Goal: Task Accomplishment & Management: Complete application form

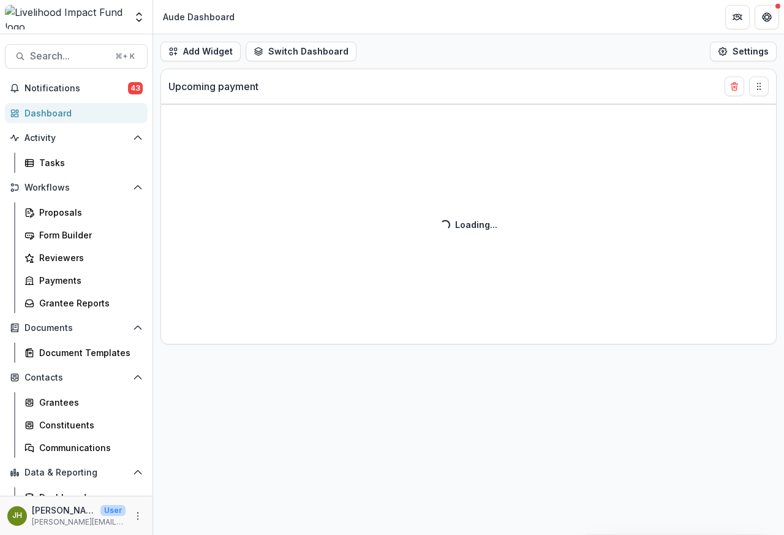
select select "******"
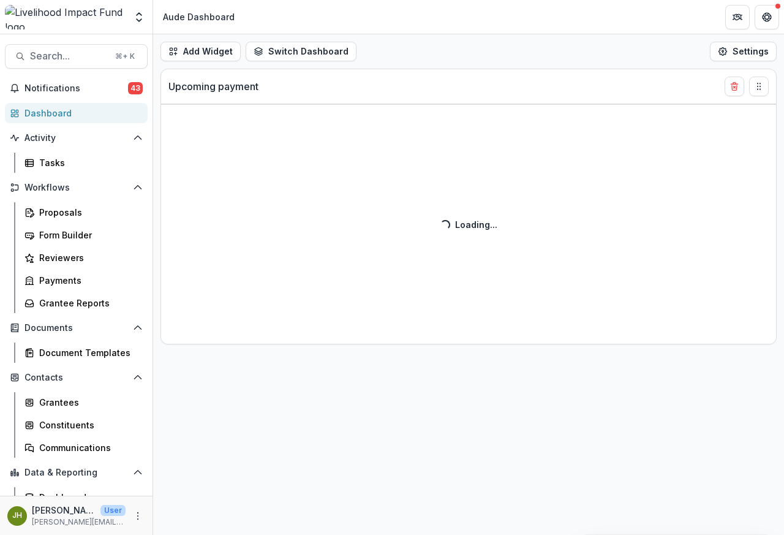
select select "******"
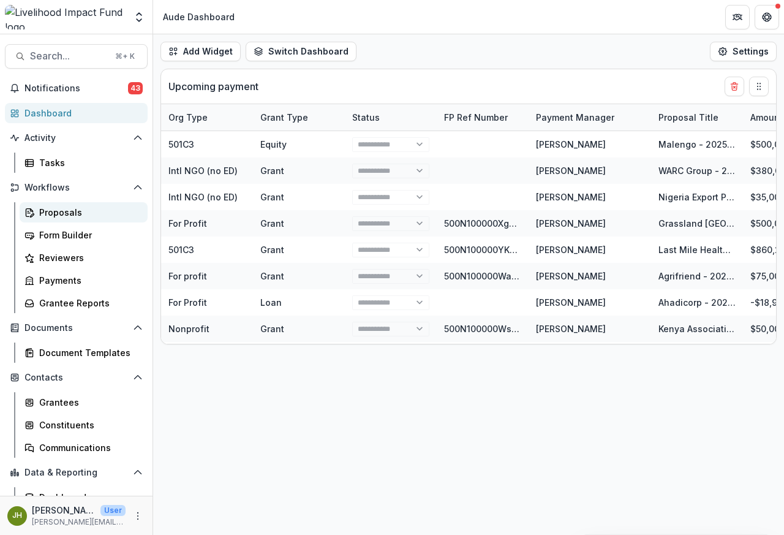
click at [61, 212] on div "Proposals" at bounding box center [88, 212] width 99 height 13
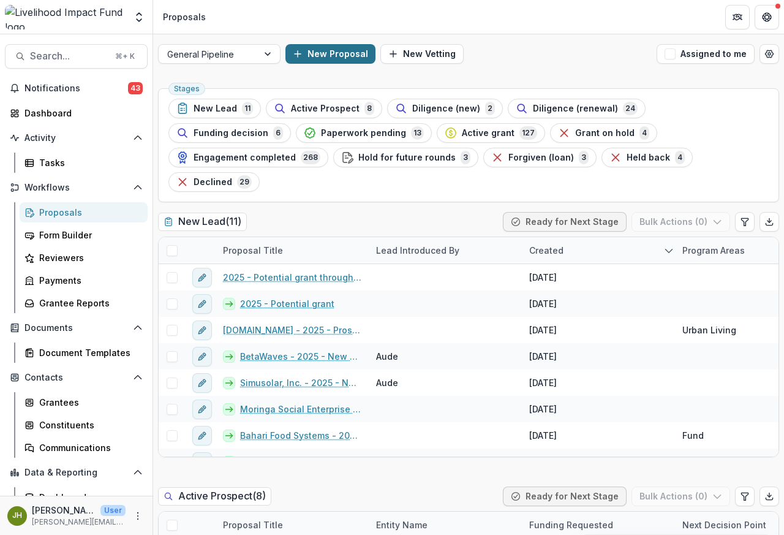
click at [319, 55] on button "New Proposal" at bounding box center [331, 54] width 90 height 20
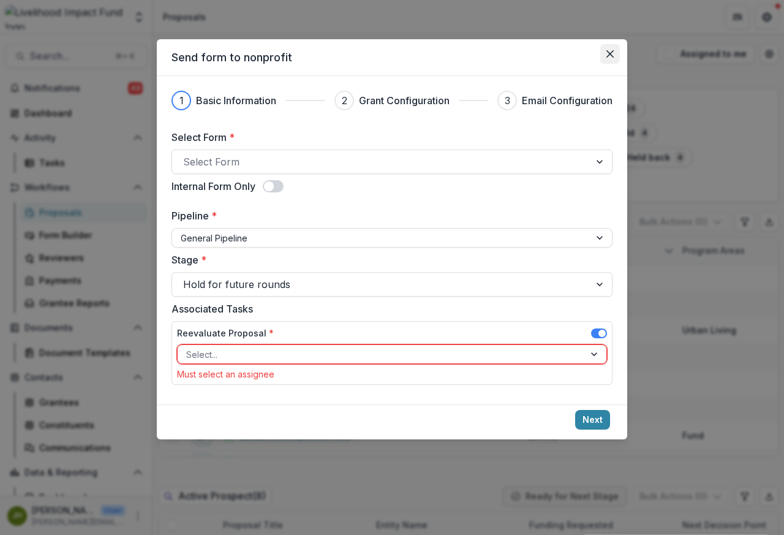
click at [610, 55] on icon "Close" at bounding box center [610, 53] width 7 height 7
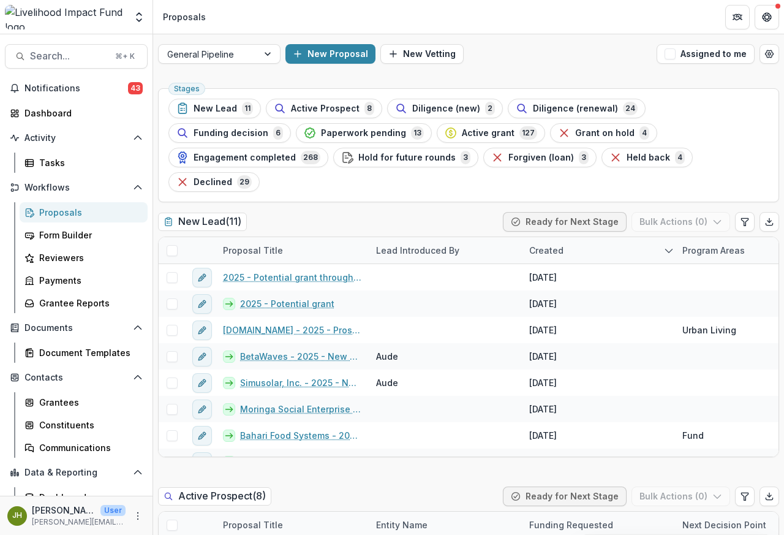
click at [612, 56] on div "New Proposal New Vetting" at bounding box center [469, 54] width 366 height 20
click at [323, 55] on button "New Proposal" at bounding box center [331, 54] width 90 height 20
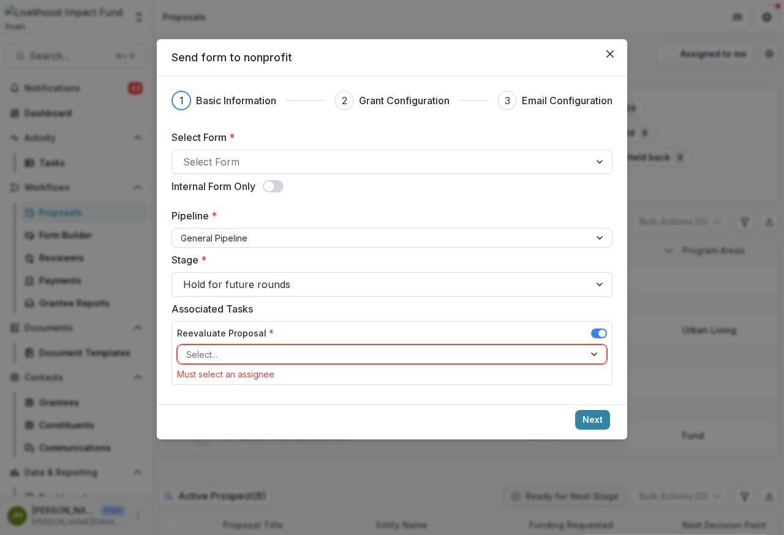
click at [325, 55] on header "Send form to nonprofit" at bounding box center [392, 57] width 471 height 37
click at [271, 189] on span at bounding box center [269, 186] width 10 height 10
click at [281, 189] on span at bounding box center [278, 186] width 10 height 10
click at [594, 336] on span at bounding box center [599, 333] width 16 height 10
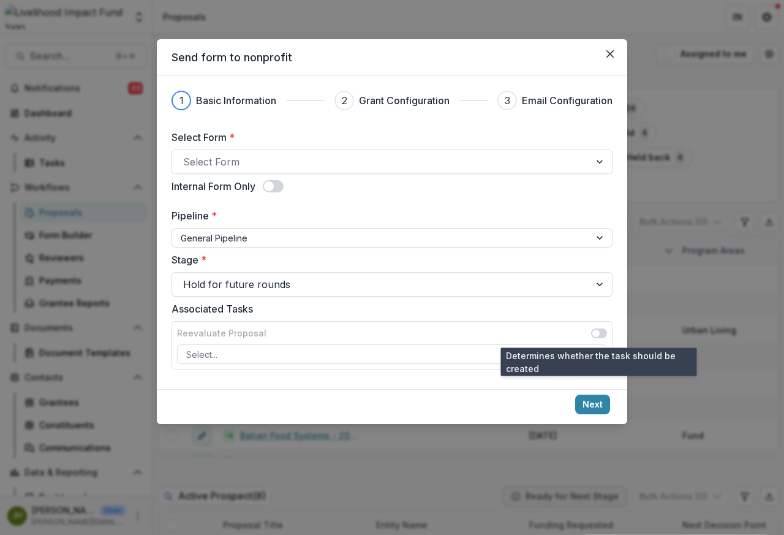
click at [591, 336] on label at bounding box center [599, 333] width 16 height 10
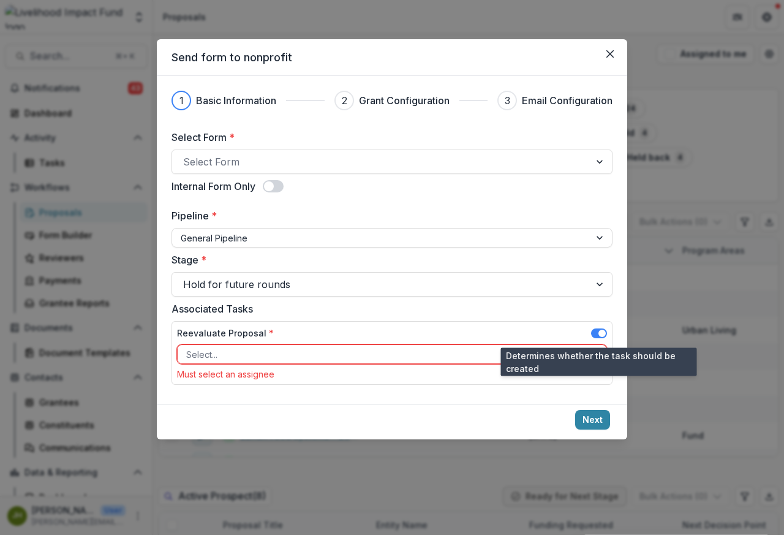
click at [284, 270] on div "Stage * Hold for future rounds" at bounding box center [392, 274] width 441 height 44
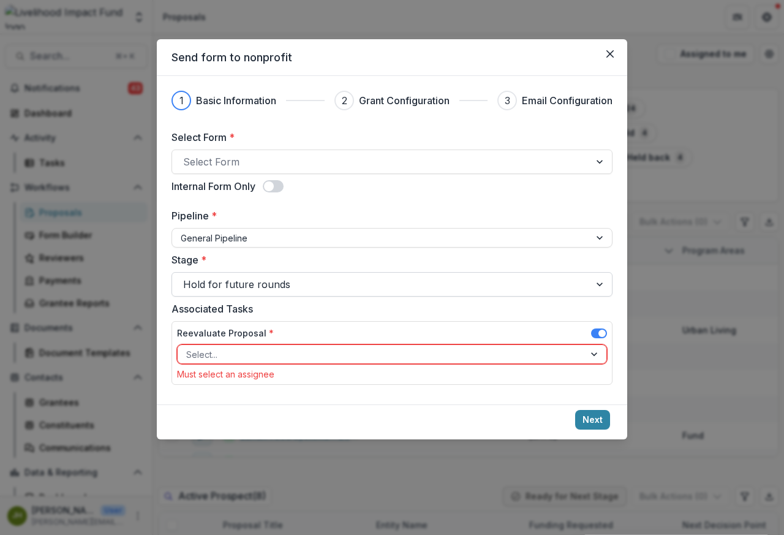
click at [602, 287] on div at bounding box center [601, 284] width 22 height 23
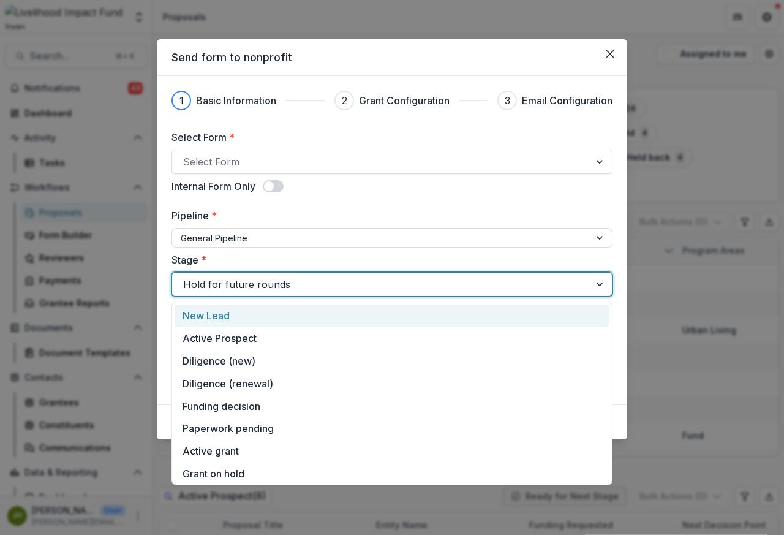
click at [210, 286] on div at bounding box center [381, 284] width 396 height 17
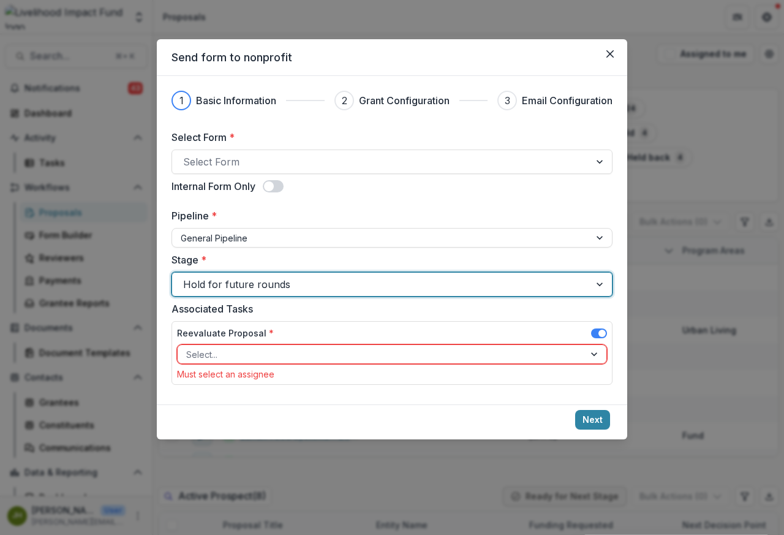
click at [602, 286] on div at bounding box center [601, 284] width 22 height 23
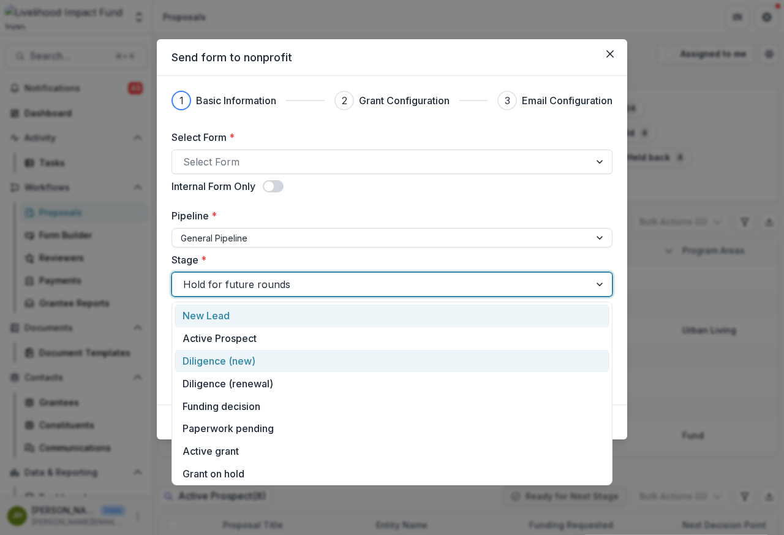
click at [219, 362] on div "Diligence (new)" at bounding box center [392, 361] width 435 height 23
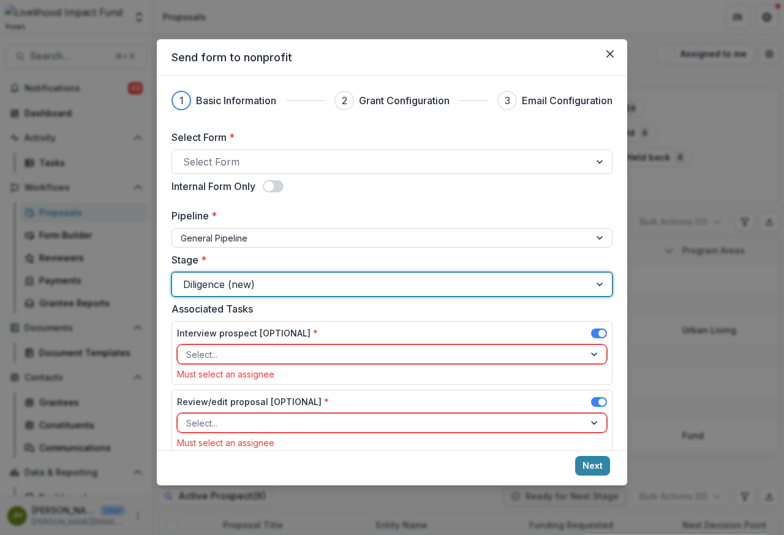
click at [202, 339] on label "Interview prospect [OPTIONAL] *" at bounding box center [247, 333] width 141 height 13
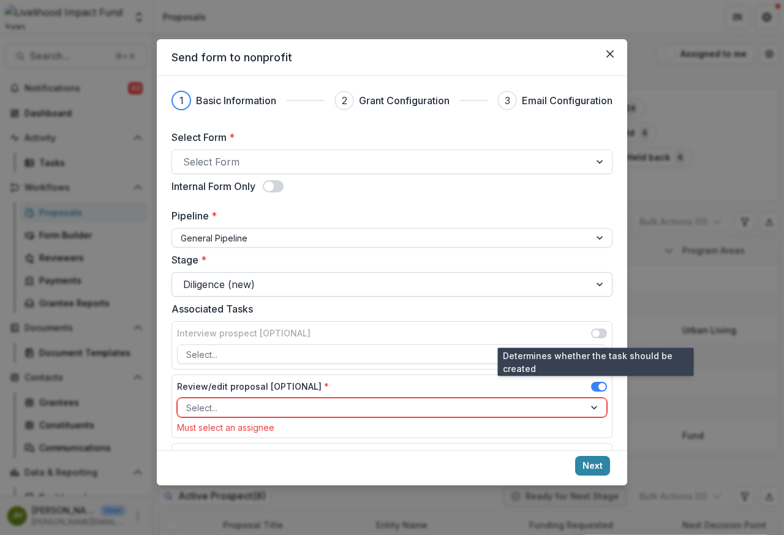
click at [600, 286] on div at bounding box center [601, 284] width 22 height 23
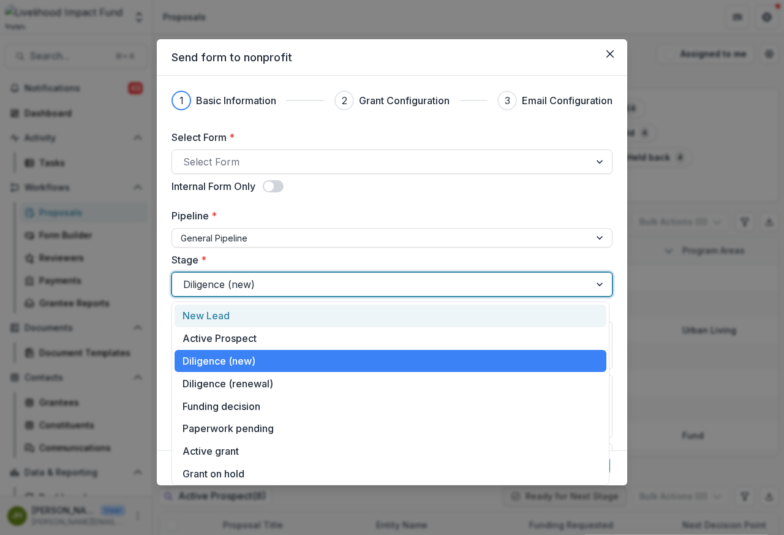
click at [253, 286] on div at bounding box center [381, 284] width 396 height 17
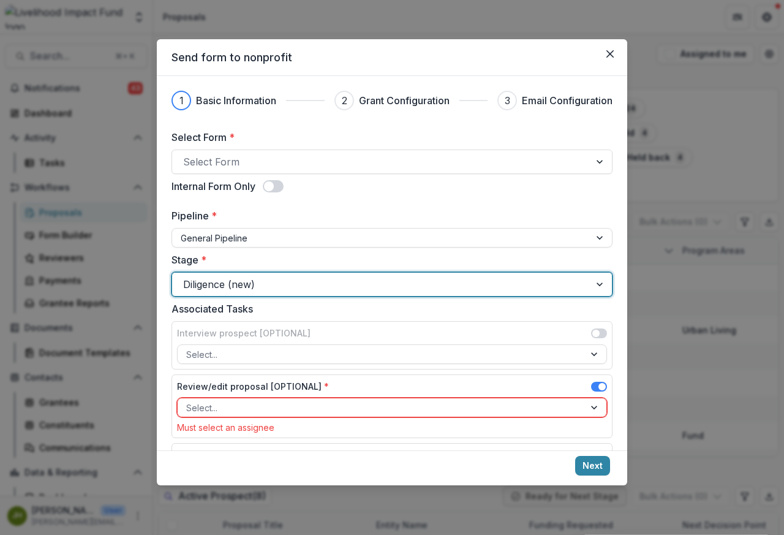
click at [601, 286] on div at bounding box center [601, 284] width 22 height 23
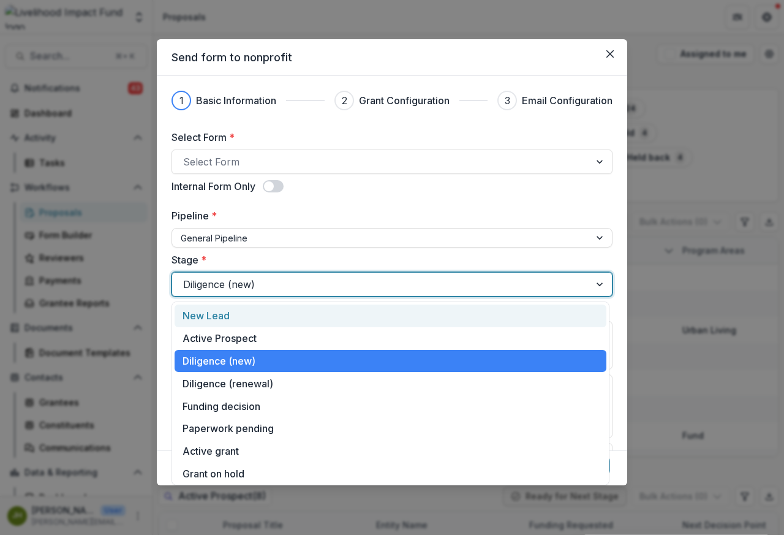
click at [601, 286] on div at bounding box center [601, 284] width 22 height 23
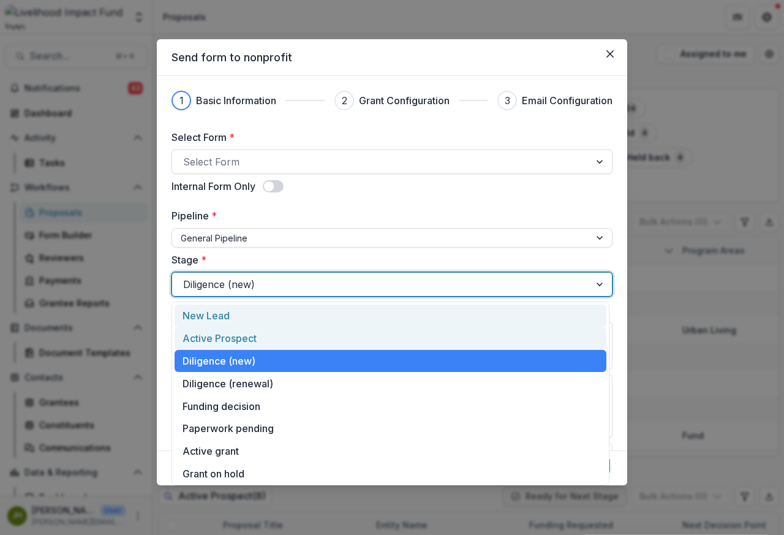
click at [213, 338] on div "Active Prospect" at bounding box center [391, 338] width 432 height 23
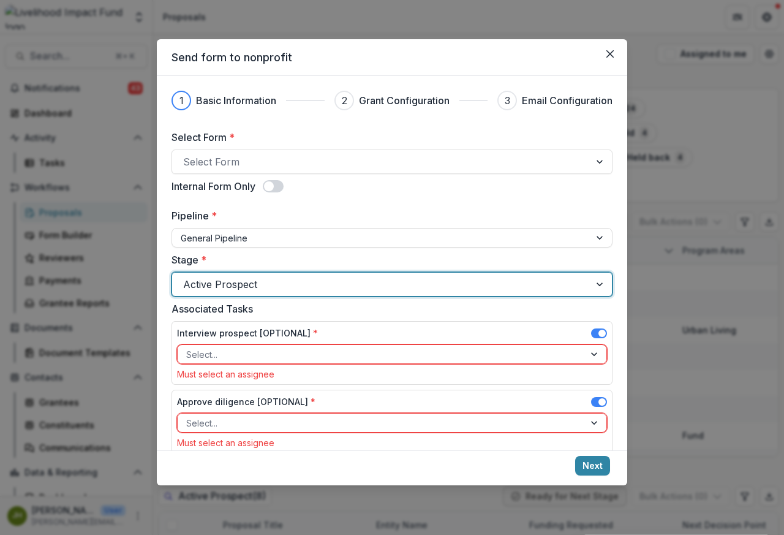
click at [216, 338] on label "Interview prospect [OPTIONAL] *" at bounding box center [247, 333] width 141 height 13
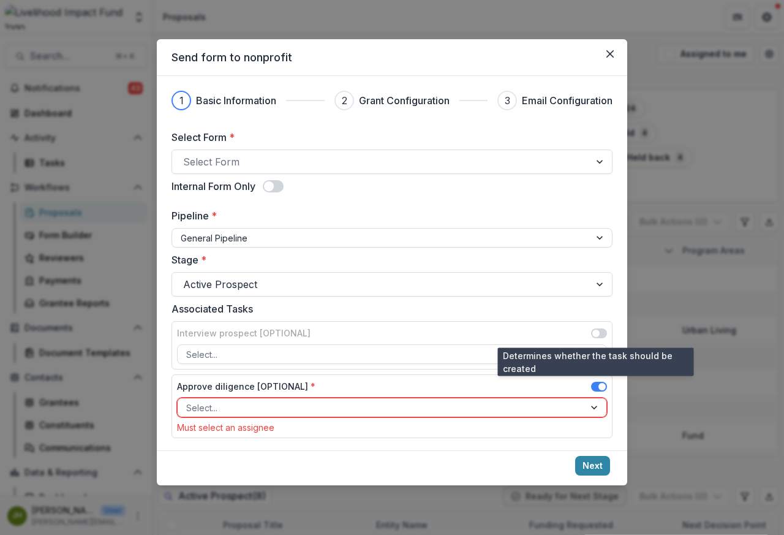
click at [593, 336] on span at bounding box center [596, 333] width 7 height 7
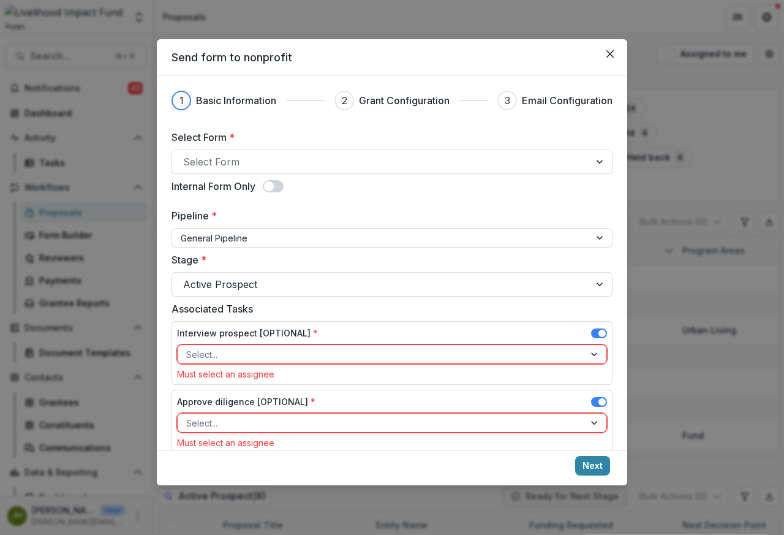
click at [592, 389] on div "Associated Tasks Interview prospect [OPTIONAL] * Select... Must select an assig…" at bounding box center [392, 379] width 441 height 157
click at [593, 336] on span at bounding box center [599, 333] width 16 height 10
click at [593, 414] on div at bounding box center [596, 423] width 22 height 18
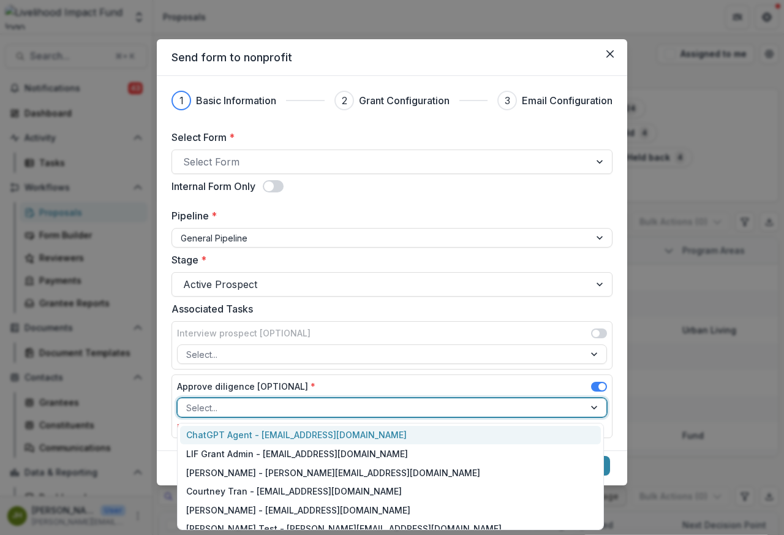
click at [593, 336] on span at bounding box center [596, 333] width 7 height 7
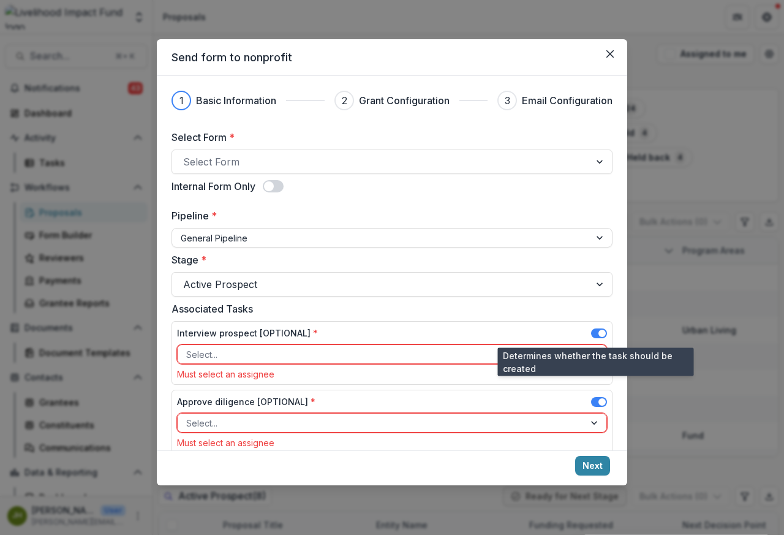
click at [349, 456] on footer "Next" at bounding box center [392, 467] width 471 height 35
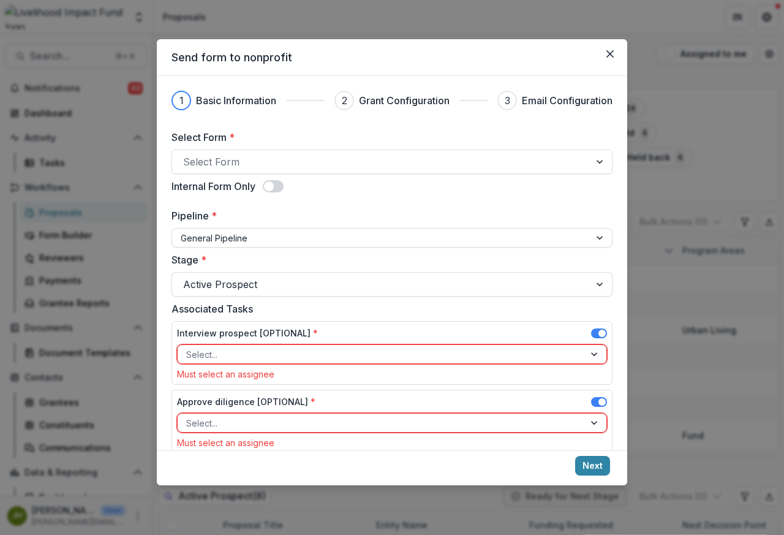
click at [592, 336] on span at bounding box center [599, 333] width 16 height 10
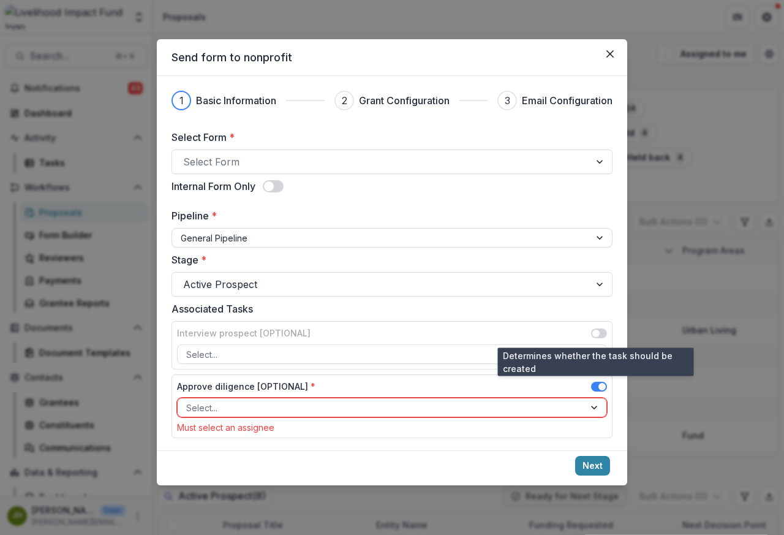
click at [593, 336] on span at bounding box center [596, 333] width 7 height 7
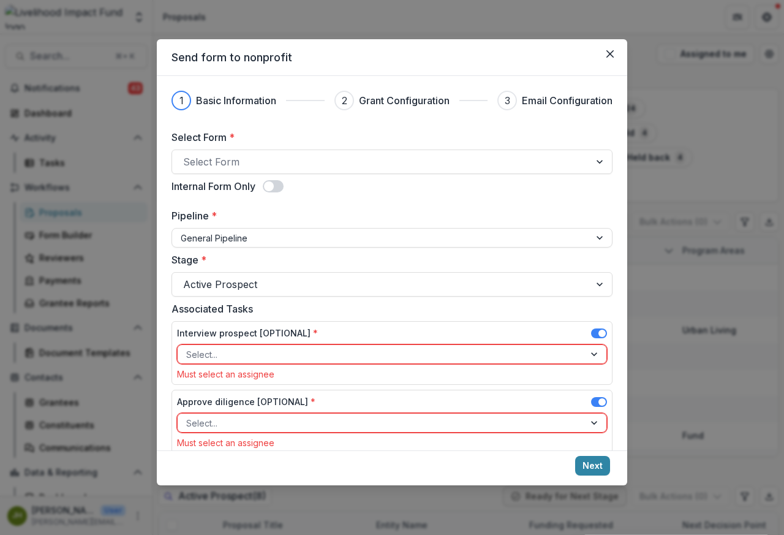
click at [592, 389] on div "Associated Tasks Interview prospect [OPTIONAL] * Select... Must select an assig…" at bounding box center [392, 379] width 441 height 157
click at [592, 404] on span at bounding box center [599, 402] width 16 height 10
click at [592, 336] on span at bounding box center [599, 333] width 16 height 10
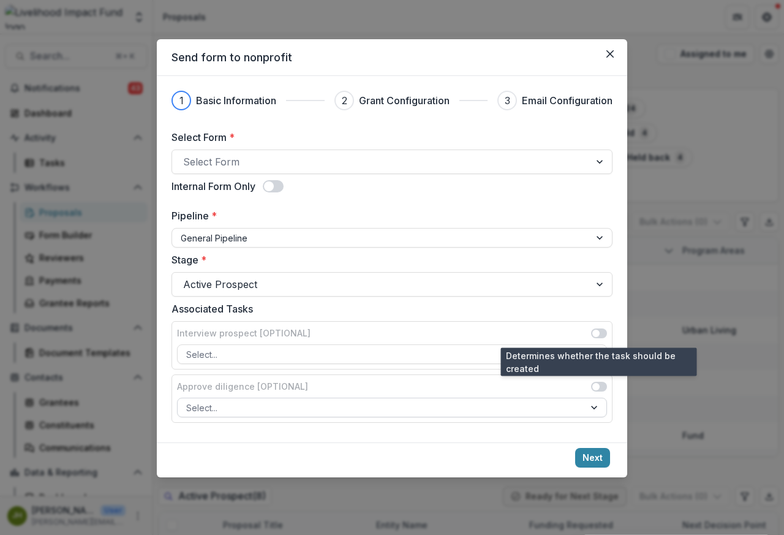
click at [591, 404] on div at bounding box center [596, 407] width 22 height 18
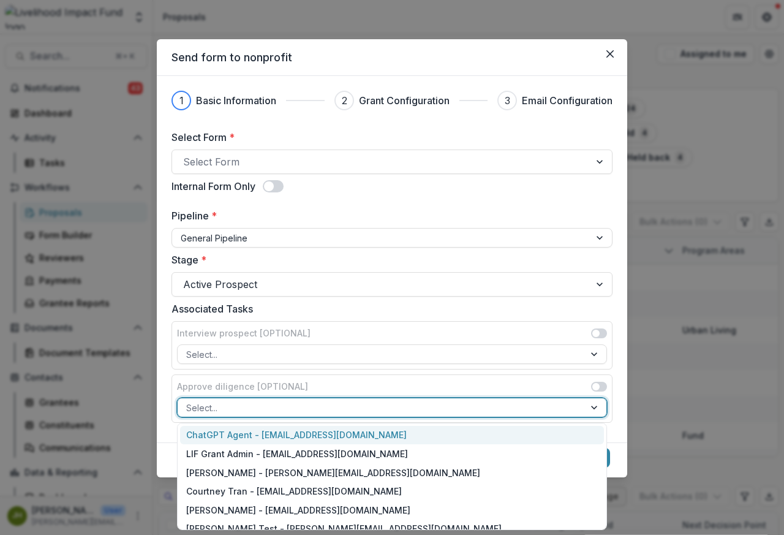
click at [271, 189] on span at bounding box center [269, 186] width 10 height 10
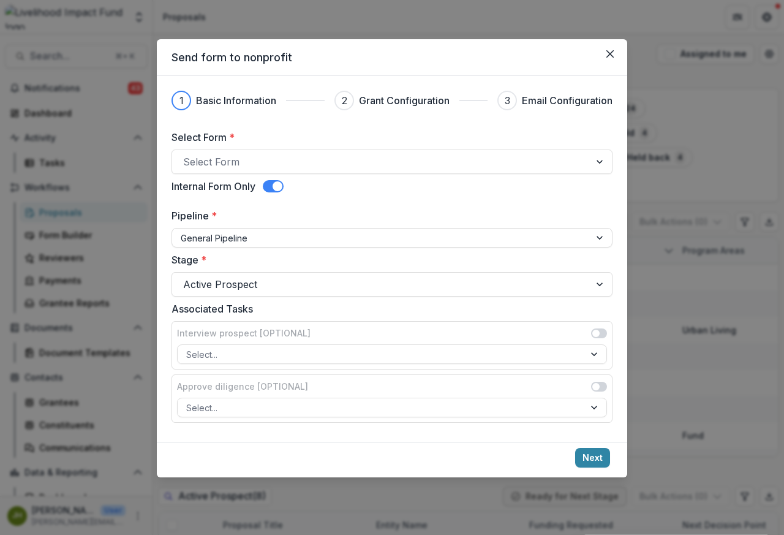
click at [281, 189] on span at bounding box center [278, 186] width 10 height 10
click at [591, 460] on button "Next" at bounding box center [592, 458] width 35 height 20
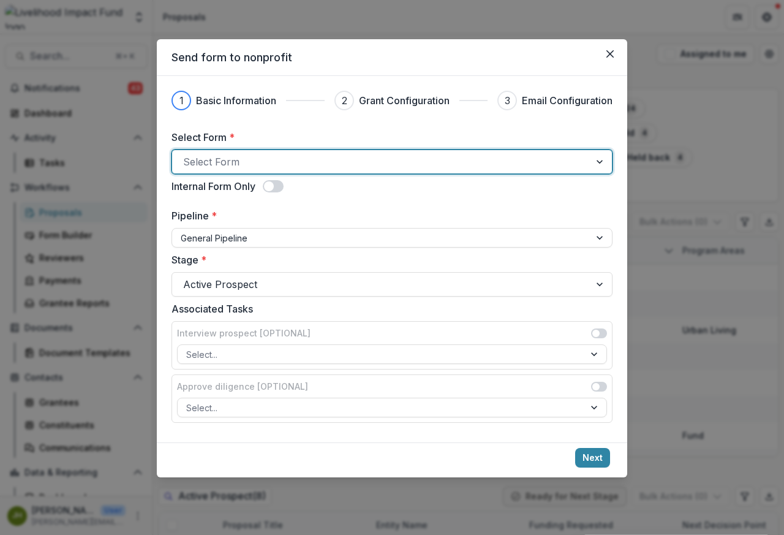
click at [281, 189] on span at bounding box center [273, 186] width 21 height 12
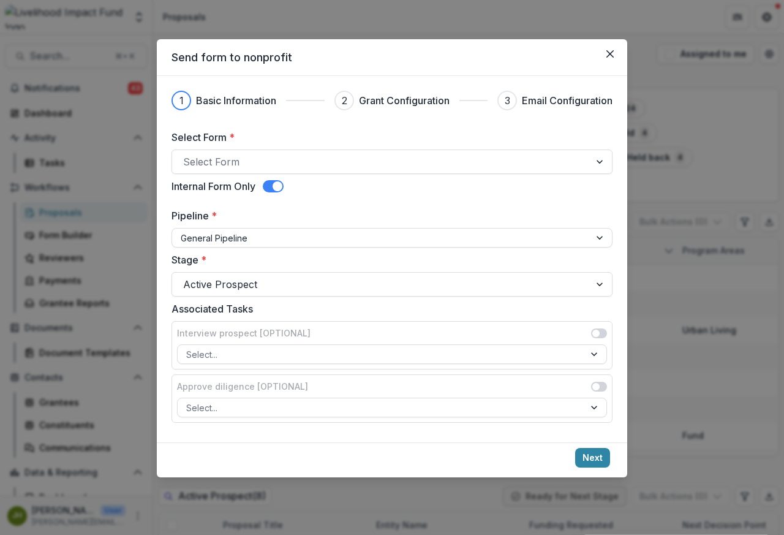
click at [281, 189] on span at bounding box center [278, 186] width 10 height 10
click at [349, 162] on div at bounding box center [381, 161] width 396 height 17
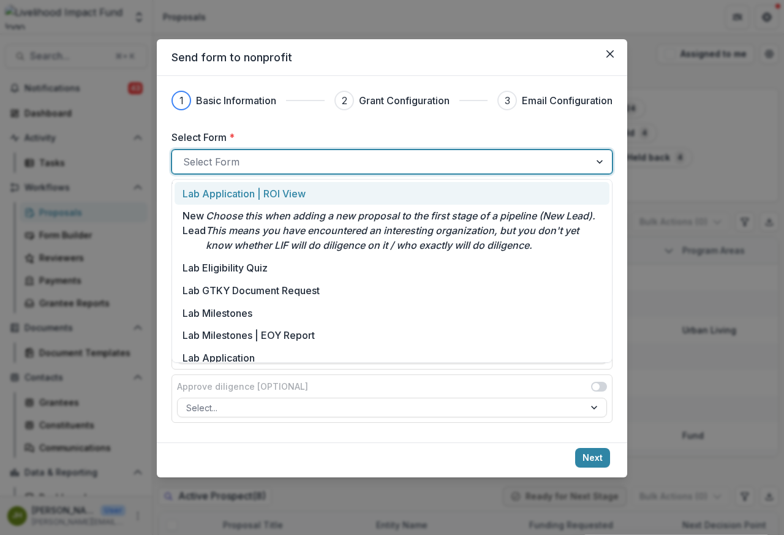
click at [602, 162] on div at bounding box center [601, 161] width 22 height 23
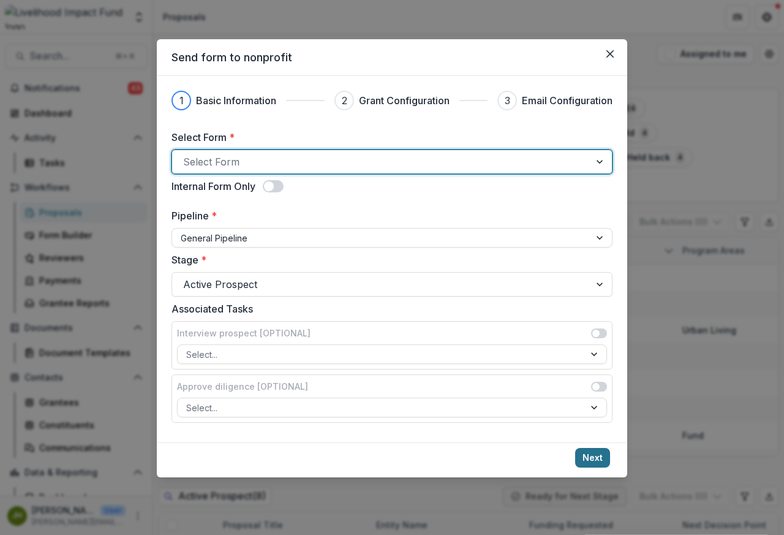
click at [271, 189] on span at bounding box center [269, 186] width 10 height 10
click at [590, 459] on button "Next" at bounding box center [592, 458] width 35 height 20
click at [271, 189] on span at bounding box center [273, 186] width 21 height 12
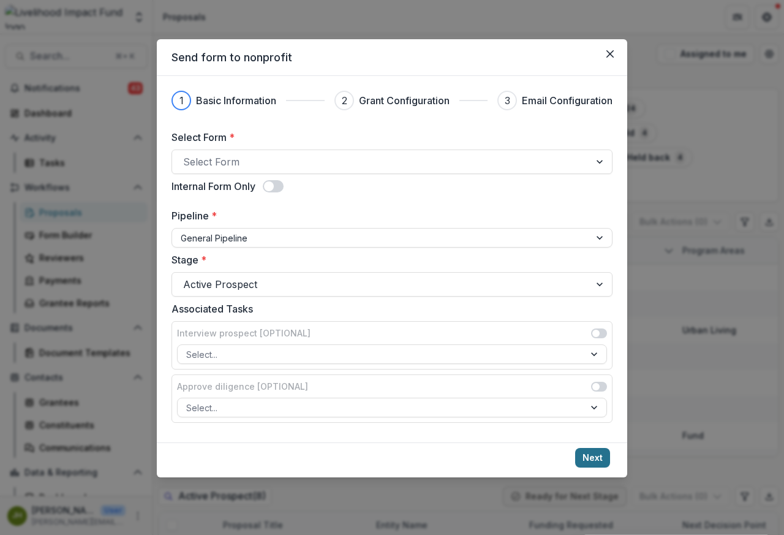
click at [593, 460] on button "Next" at bounding box center [592, 458] width 35 height 20
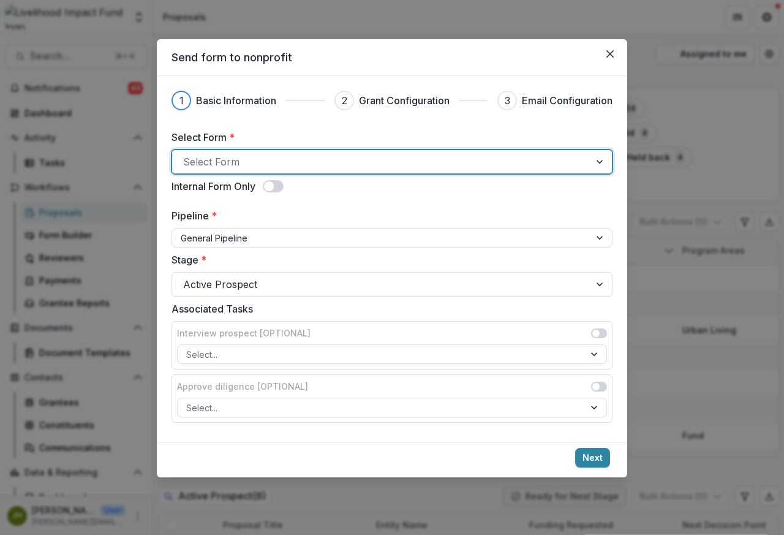
click at [205, 162] on div at bounding box center [381, 161] width 396 height 17
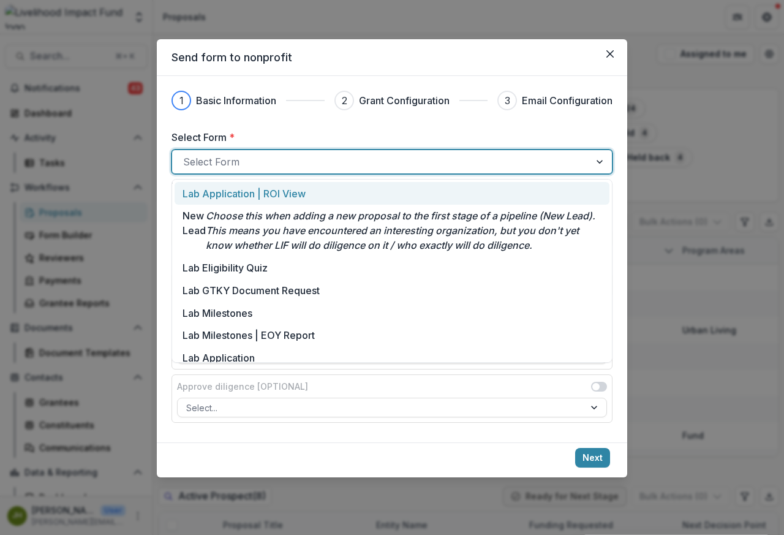
scroll to position [129, 0]
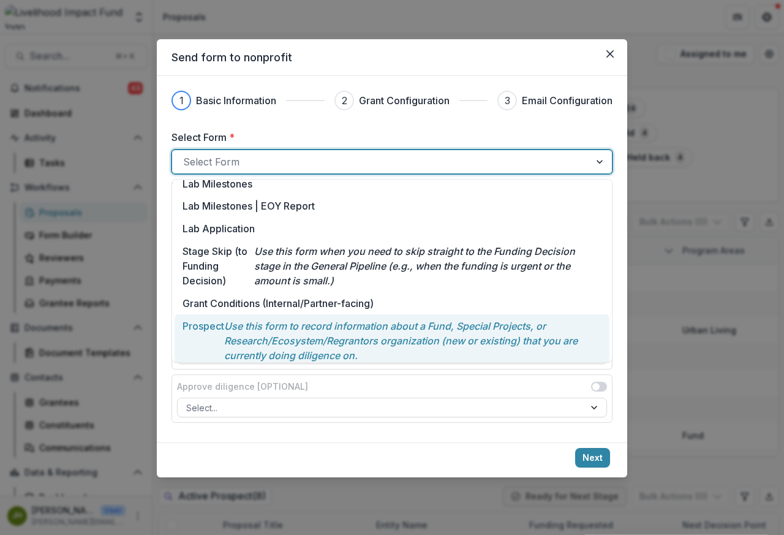
click at [208, 339] on p "Prospect" at bounding box center [204, 341] width 42 height 44
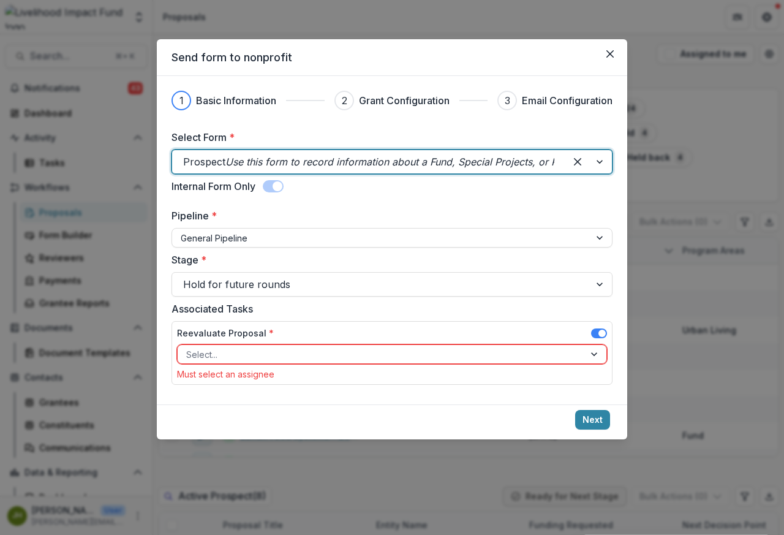
click at [186, 336] on label "Reevaluate Proposal *" at bounding box center [225, 333] width 97 height 13
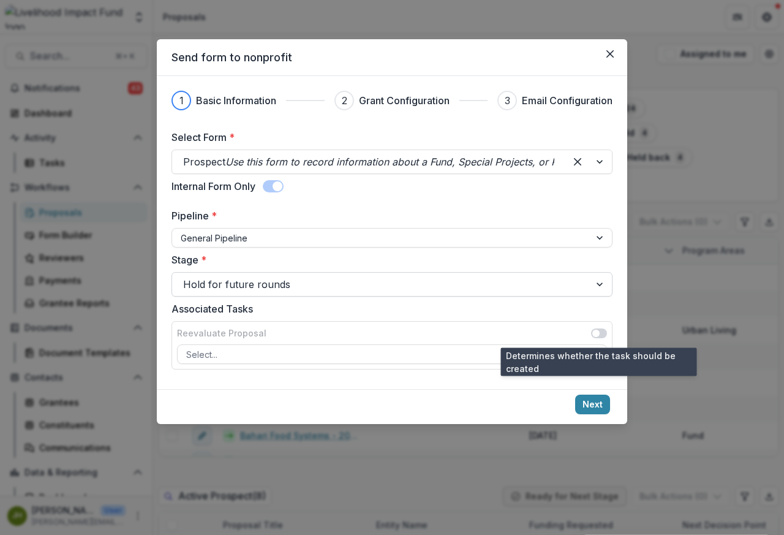
click at [602, 286] on div at bounding box center [601, 284] width 22 height 23
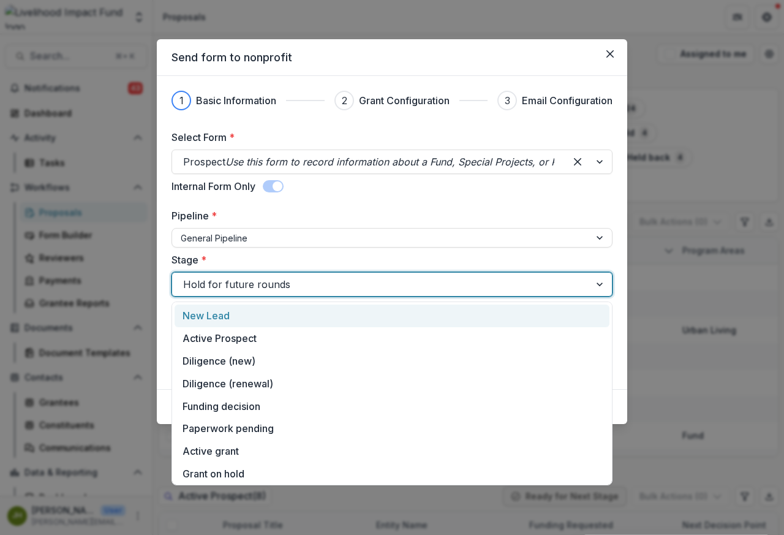
click at [601, 286] on div at bounding box center [601, 284] width 22 height 23
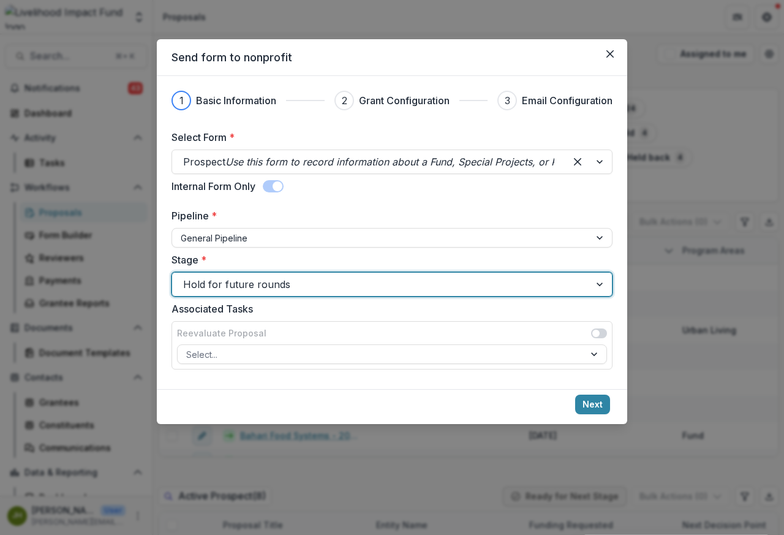
click at [602, 287] on div at bounding box center [601, 284] width 22 height 23
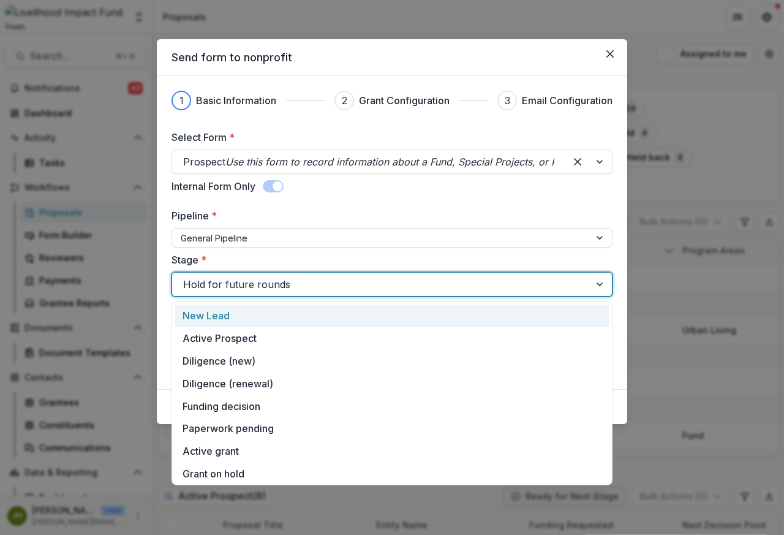
click at [346, 287] on div at bounding box center [381, 284] width 396 height 17
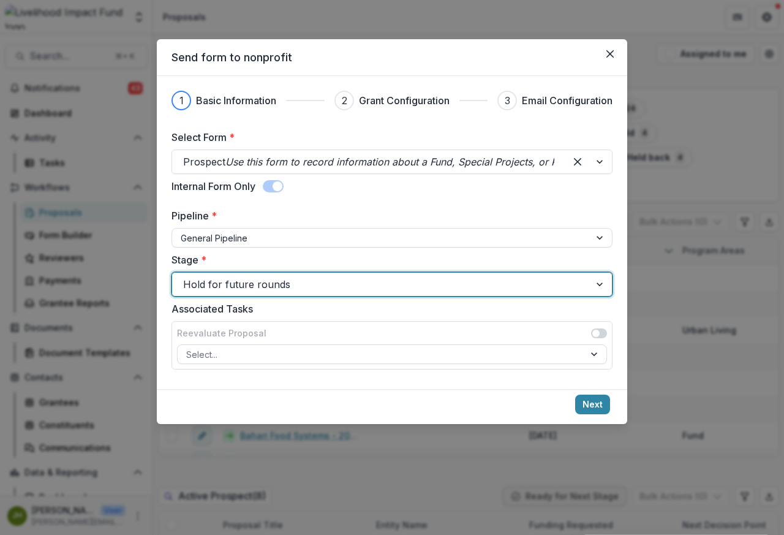
click at [602, 284] on div at bounding box center [601, 284] width 22 height 23
click at [209, 286] on div at bounding box center [381, 284] width 396 height 17
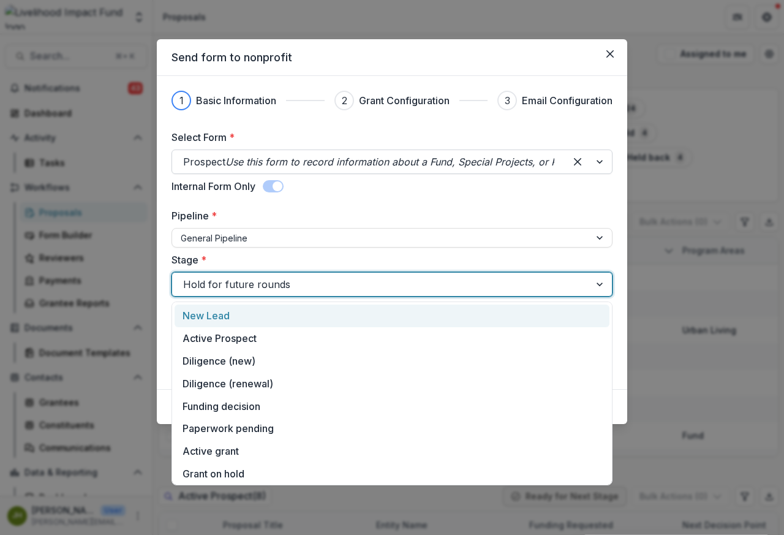
click at [564, 162] on div "Prospect Use this form to record information about a Fund, Special Projects, or…" at bounding box center [368, 162] width 393 height 20
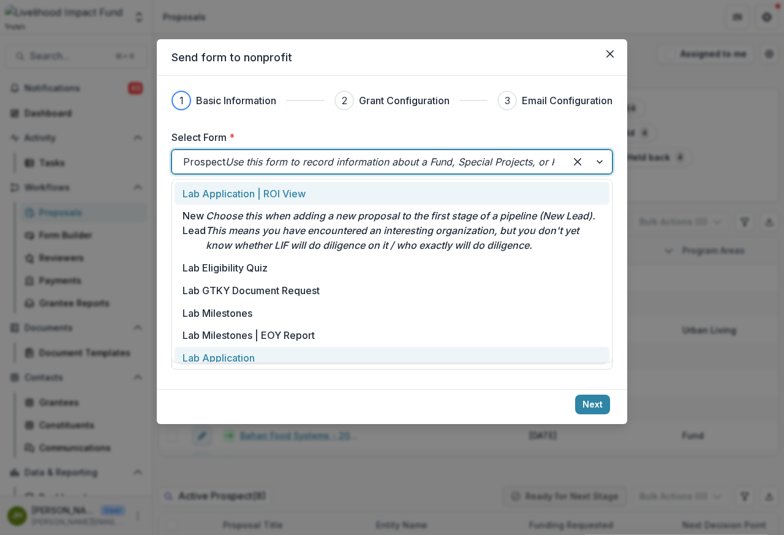
click at [210, 362] on p "Lab Application" at bounding box center [219, 357] width 72 height 15
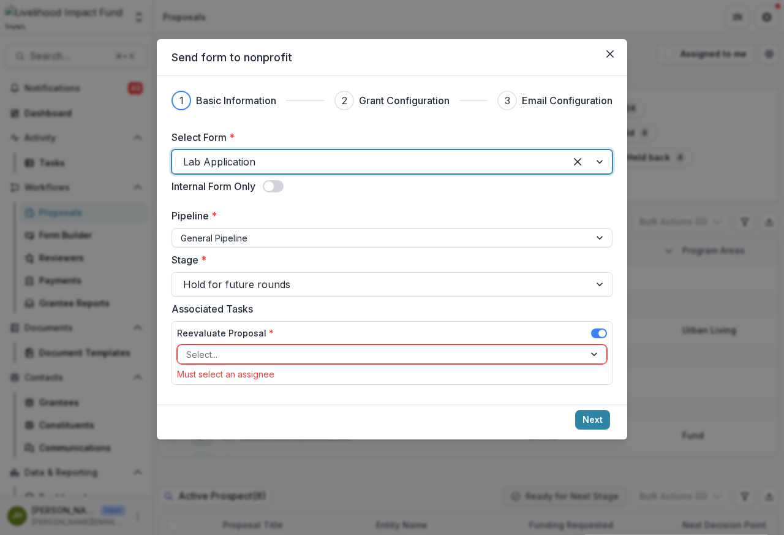
click at [605, 86] on div "1 Basic Information 2 Grant Configuration 3 Email Configuration Select Form * o…" at bounding box center [392, 240] width 471 height 328
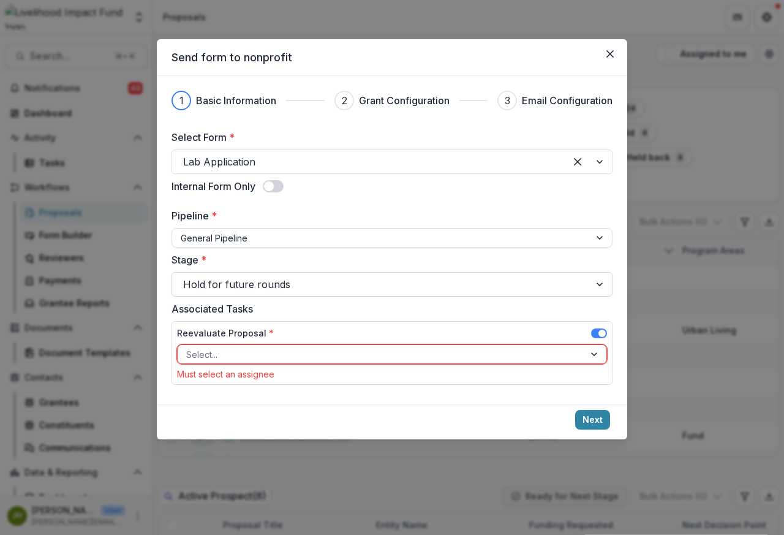
click at [601, 286] on div at bounding box center [601, 284] width 22 height 23
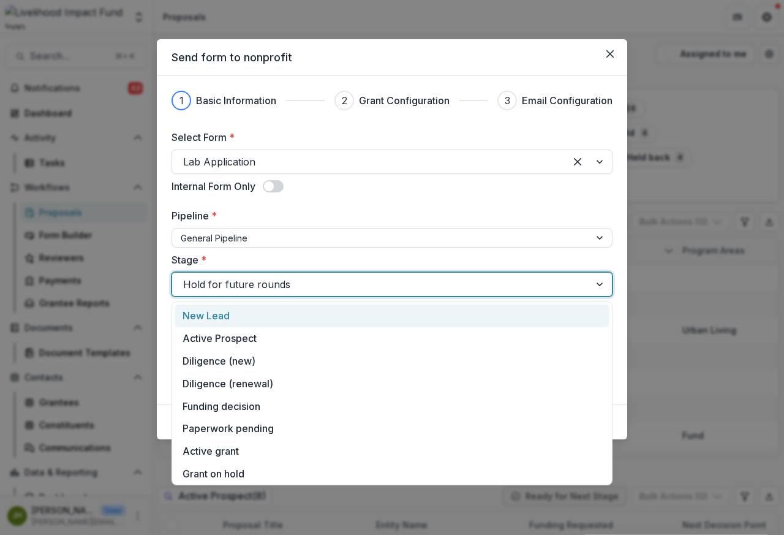
click at [218, 286] on div at bounding box center [381, 284] width 396 height 17
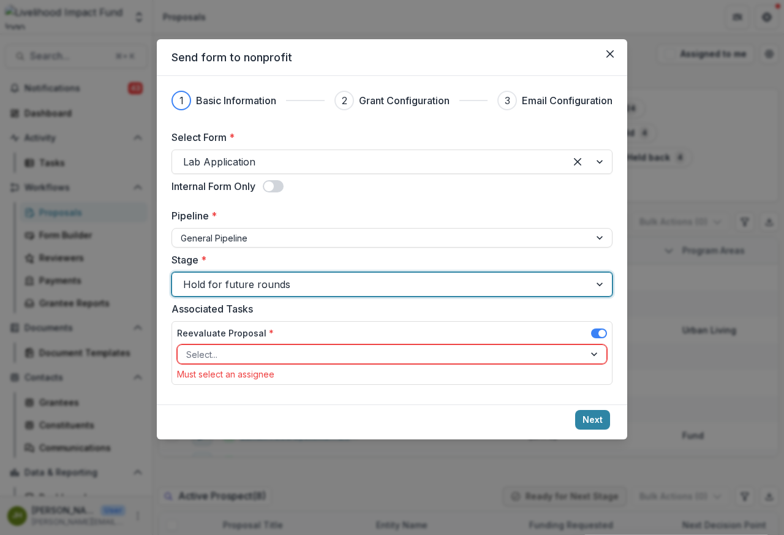
click at [348, 286] on div at bounding box center [381, 284] width 396 height 17
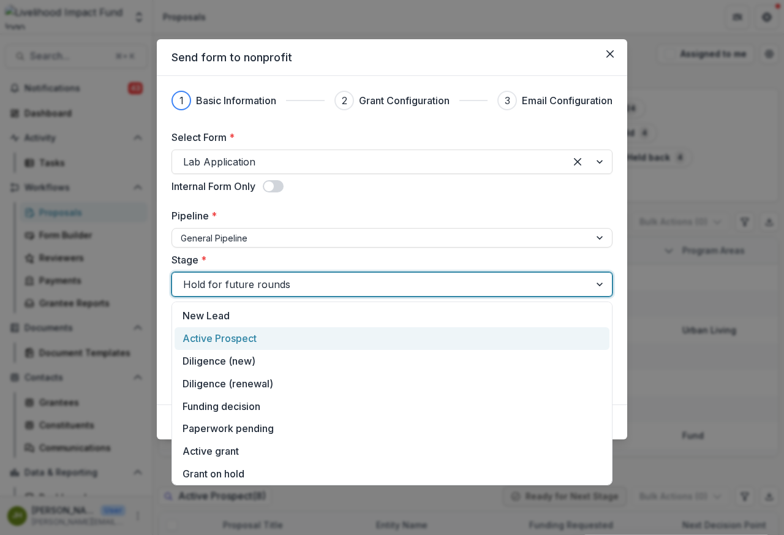
click at [213, 339] on div "Active Prospect" at bounding box center [392, 338] width 435 height 23
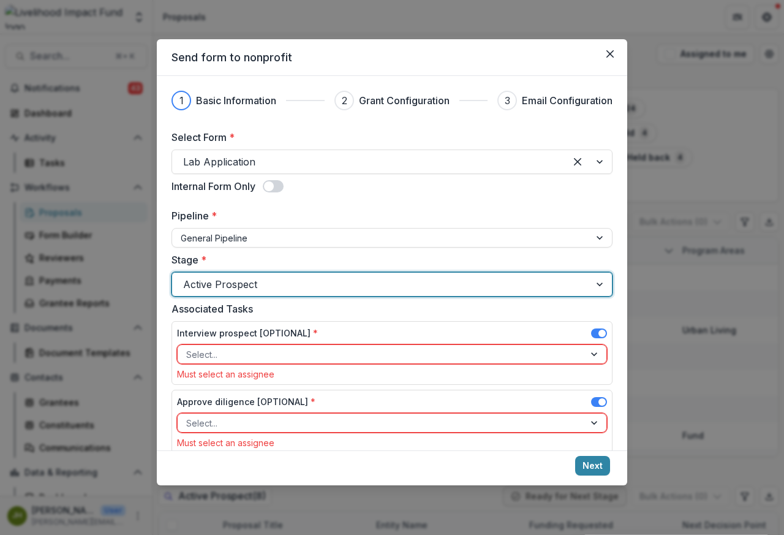
click at [231, 340] on div "Interview prospect [OPTIONAL] *" at bounding box center [392, 336] width 430 height 18
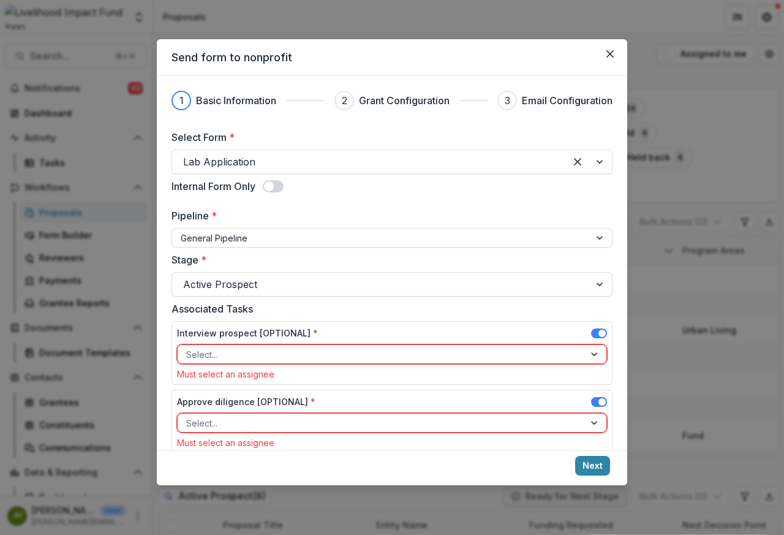
click at [591, 333] on span at bounding box center [599, 333] width 16 height 10
click at [589, 414] on div at bounding box center [596, 423] width 22 height 18
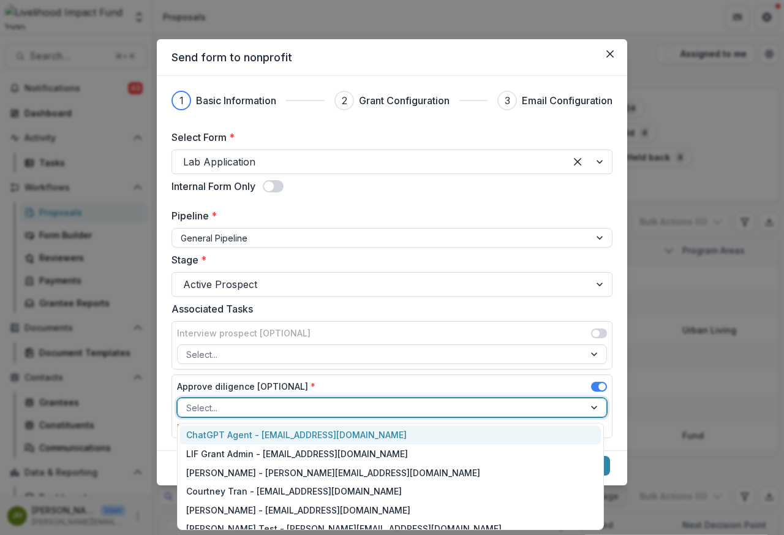
click at [593, 335] on span at bounding box center [596, 333] width 7 height 7
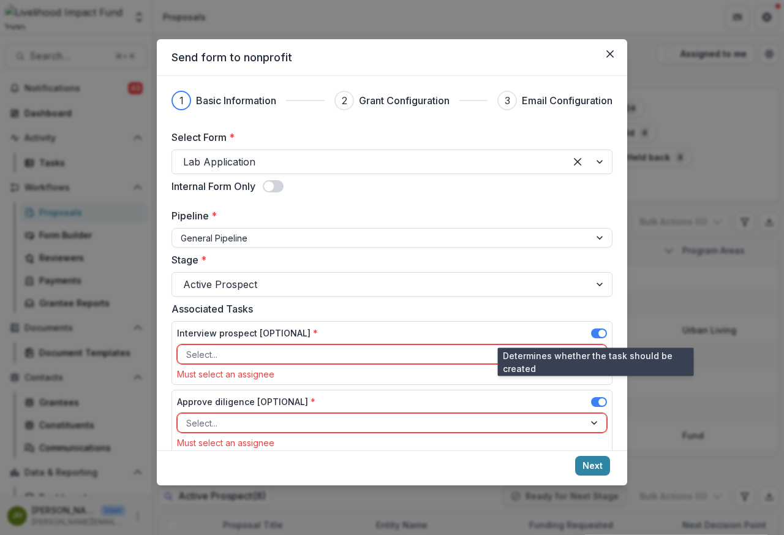
click at [590, 388] on div "Associated Tasks Interview prospect [OPTIONAL] * Select... Must select an assig…" at bounding box center [392, 379] width 441 height 157
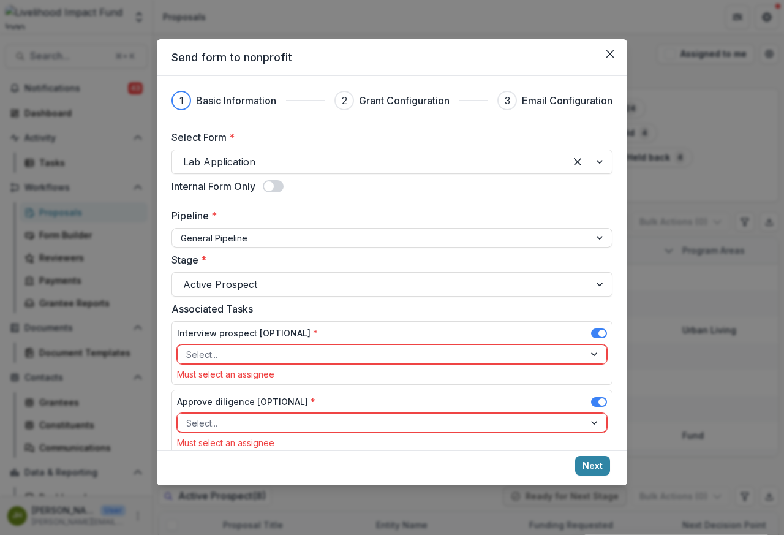
click at [591, 335] on span at bounding box center [599, 333] width 16 height 10
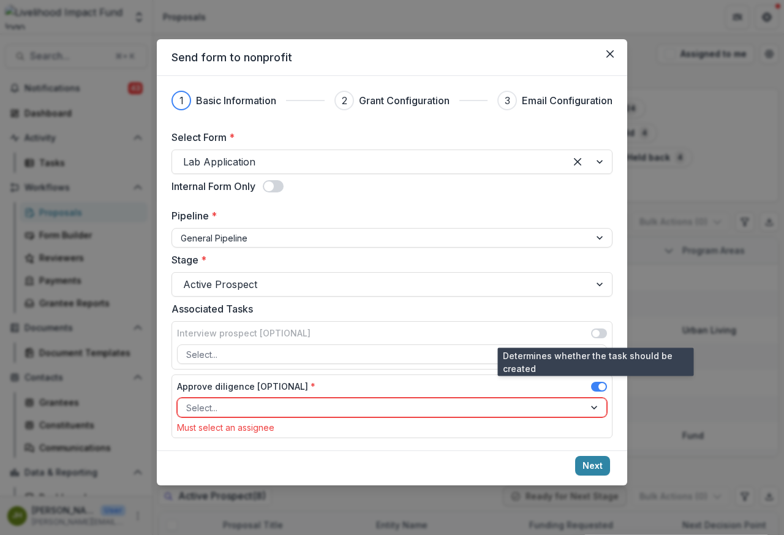
click at [593, 335] on span at bounding box center [596, 333] width 7 height 7
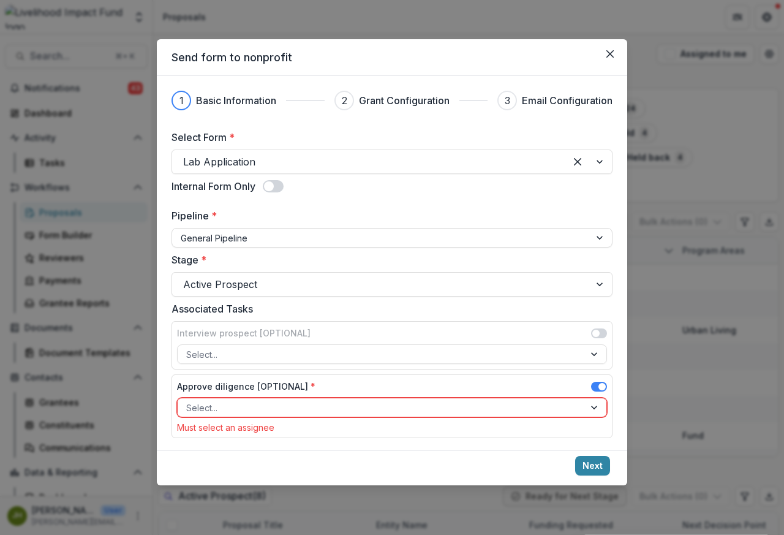
click at [591, 388] on span at bounding box center [599, 387] width 16 height 10
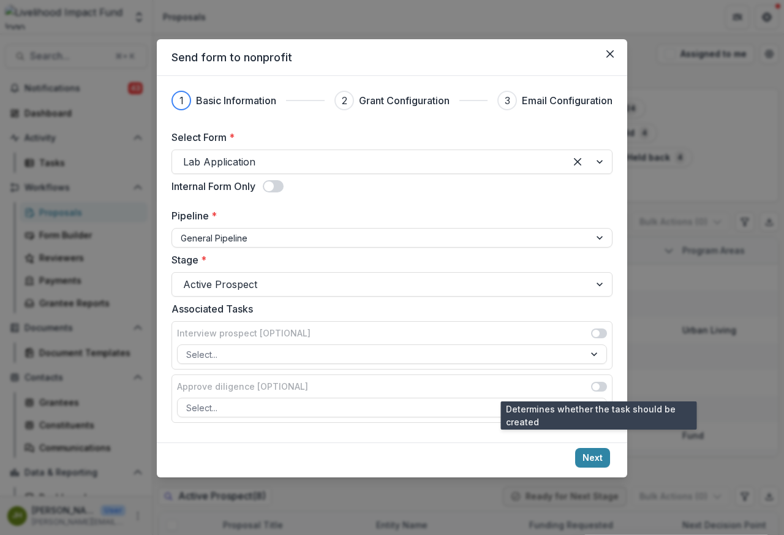
click at [591, 388] on span at bounding box center [599, 387] width 16 height 10
click at [593, 388] on span at bounding box center [596, 386] width 7 height 7
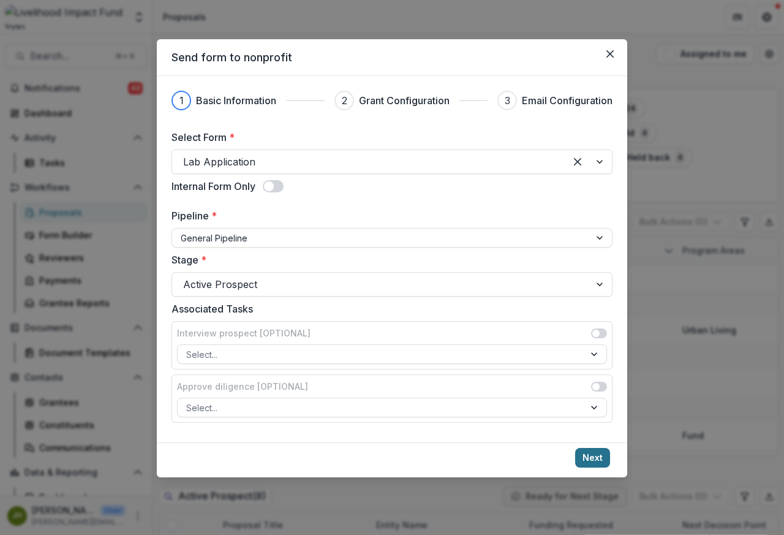
click at [591, 460] on button "Next" at bounding box center [592, 458] width 35 height 20
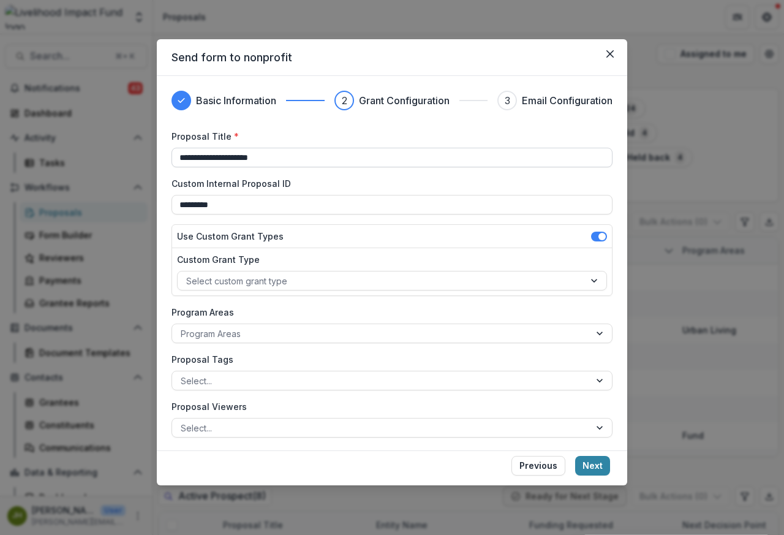
click at [207, 161] on input "**********" at bounding box center [392, 158] width 441 height 20
click at [207, 160] on input "**********" at bounding box center [392, 158] width 441 height 20
paste input
type input "**********"
click at [265, 160] on input "**********" at bounding box center [392, 158] width 441 height 20
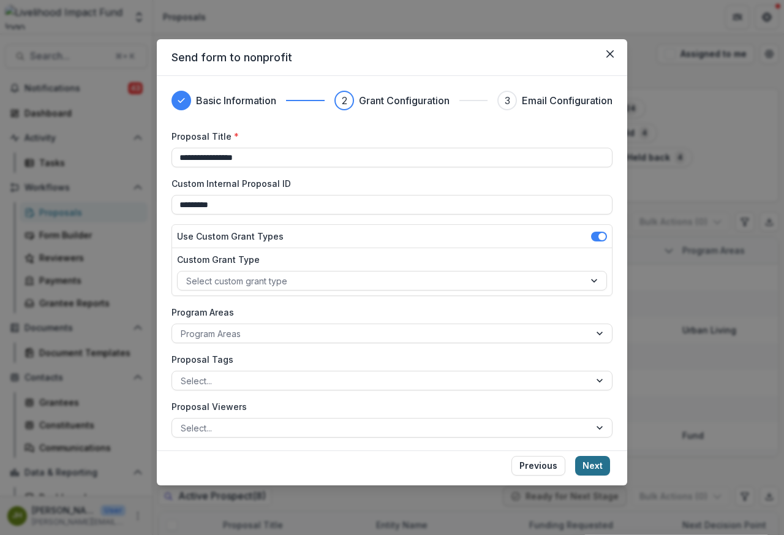
click at [589, 466] on button "Next" at bounding box center [592, 466] width 35 height 20
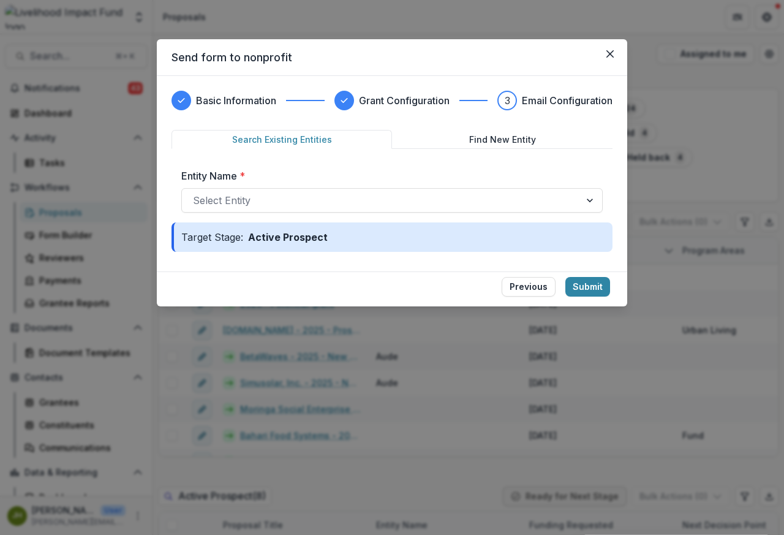
click at [591, 236] on div "Target Stage: Active Prospect" at bounding box center [392, 236] width 441 height 29
click at [252, 202] on div at bounding box center [381, 200] width 376 height 17
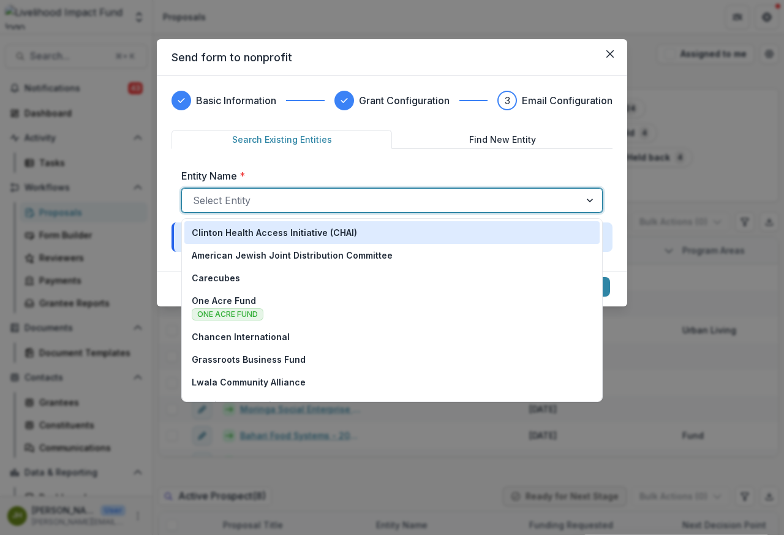
click at [589, 202] on div at bounding box center [591, 200] width 22 height 23
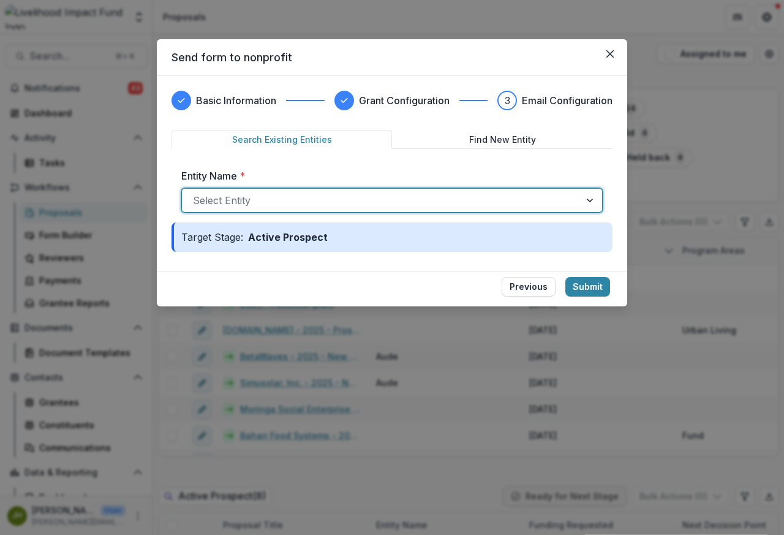
click at [219, 202] on div at bounding box center [381, 200] width 376 height 17
paste input "**********"
type input "**********"
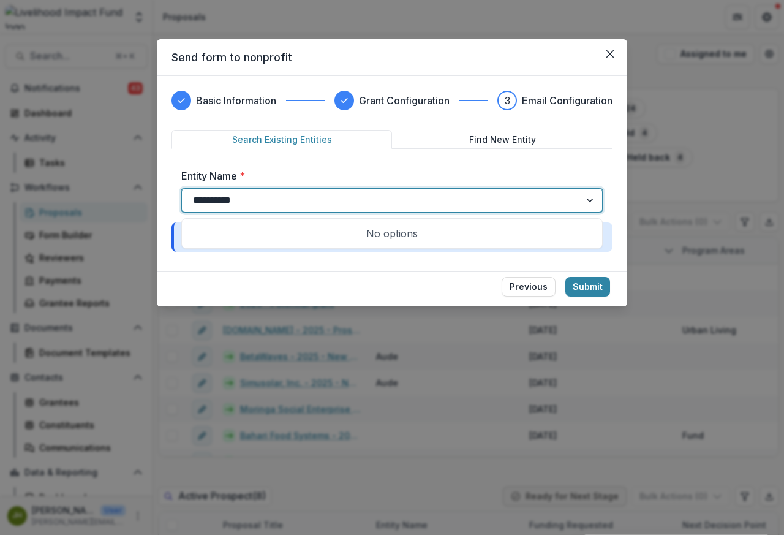
click at [509, 140] on button "Find New Entity" at bounding box center [502, 139] width 221 height 19
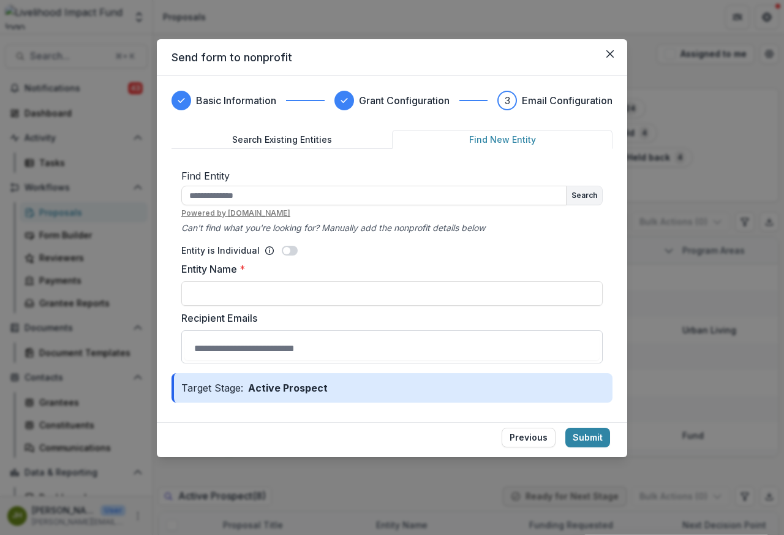
click at [513, 140] on button "Find New Entity" at bounding box center [502, 139] width 221 height 19
click at [203, 294] on input "Entity Name *" at bounding box center [392, 293] width 422 height 25
click at [222, 294] on input "Entity Name *" at bounding box center [392, 293] width 422 height 25
paste input "**********"
type input "**********"
